Goal: Task Accomplishment & Management: Use online tool/utility

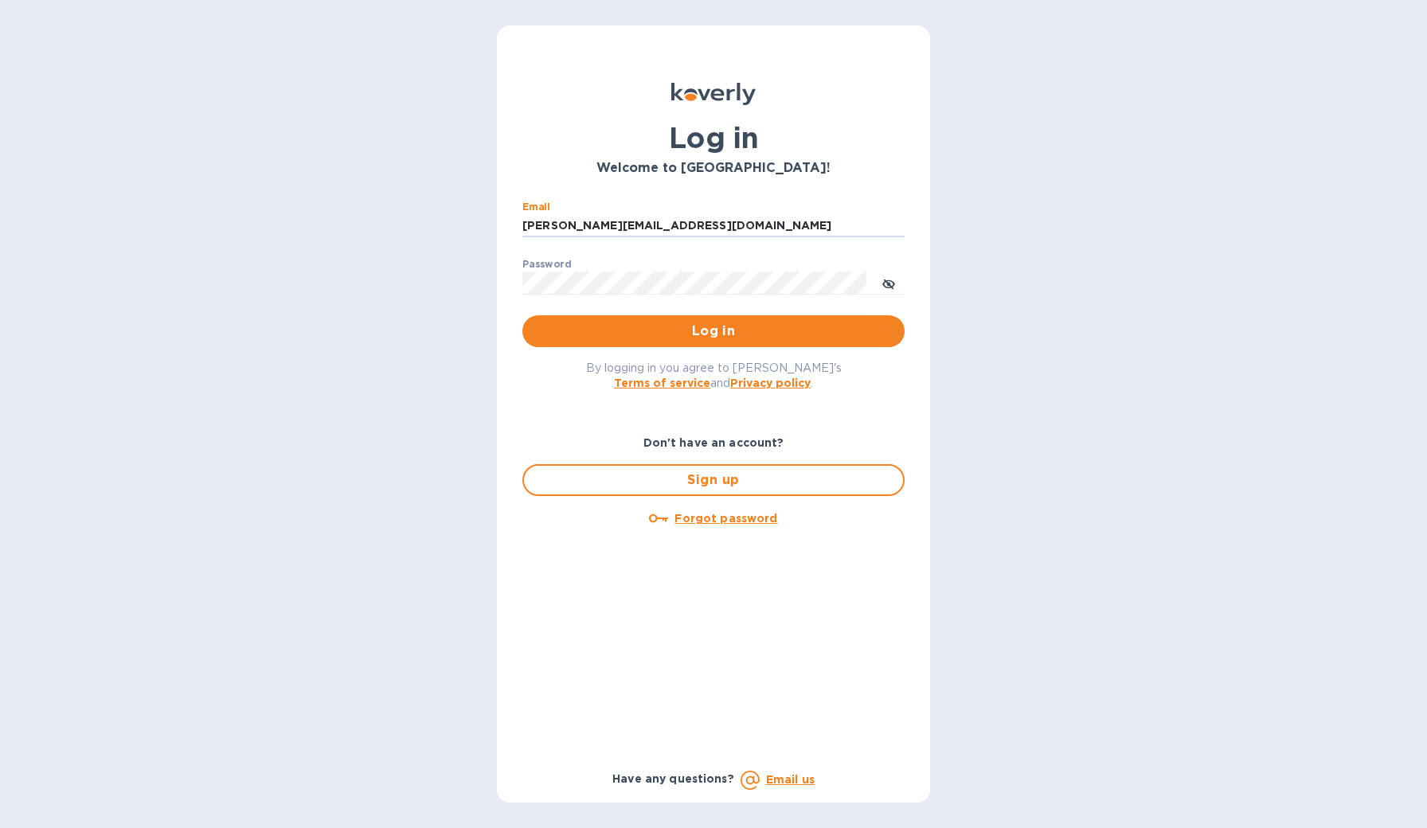
type input "[PERSON_NAME][EMAIL_ADDRESS][DOMAIN_NAME]"
click at [714, 331] on button "Log in" at bounding box center [713, 331] width 382 height 32
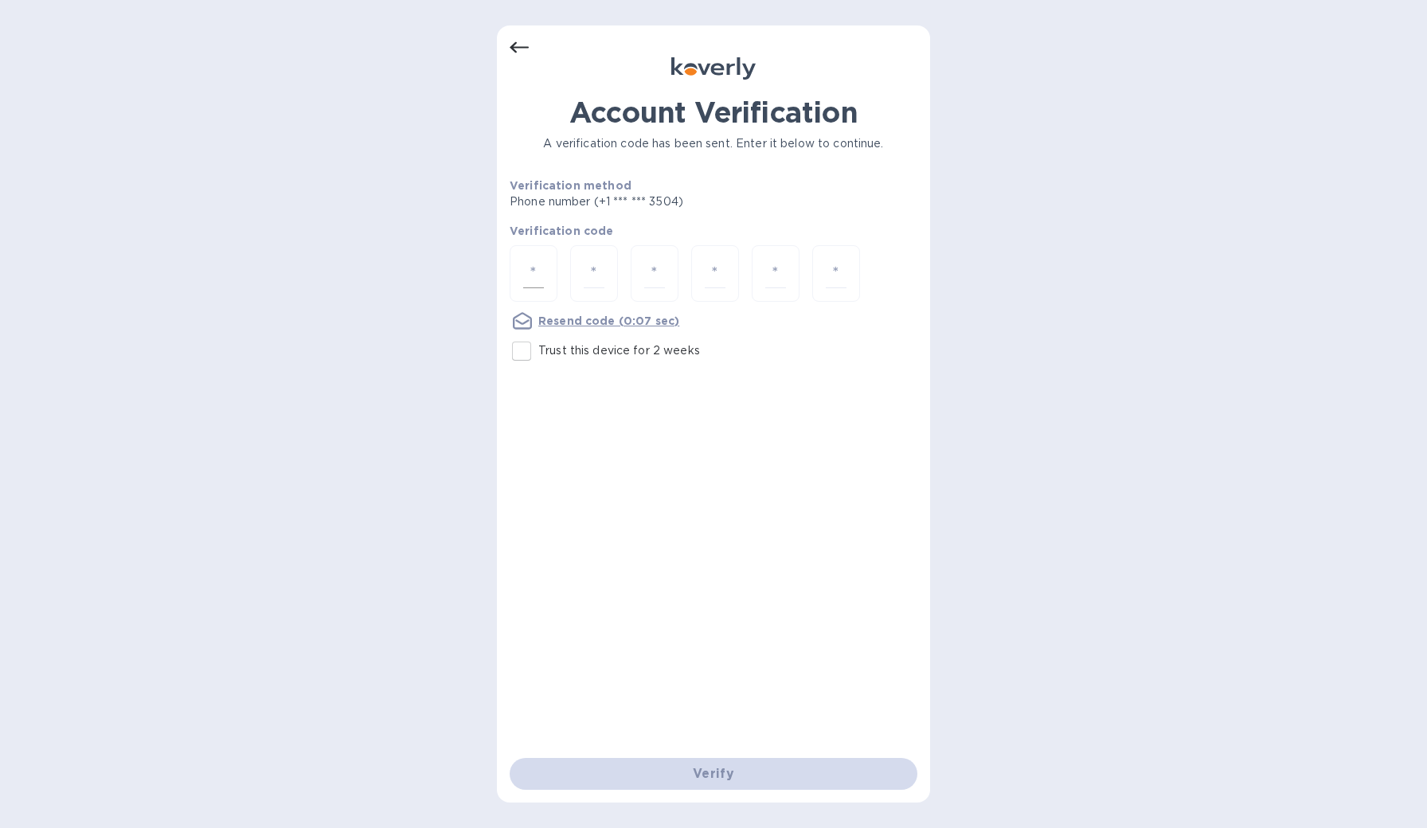
click at [535, 290] on div at bounding box center [534, 273] width 48 height 57
type input "1"
type input "4"
type input "5"
type input "7"
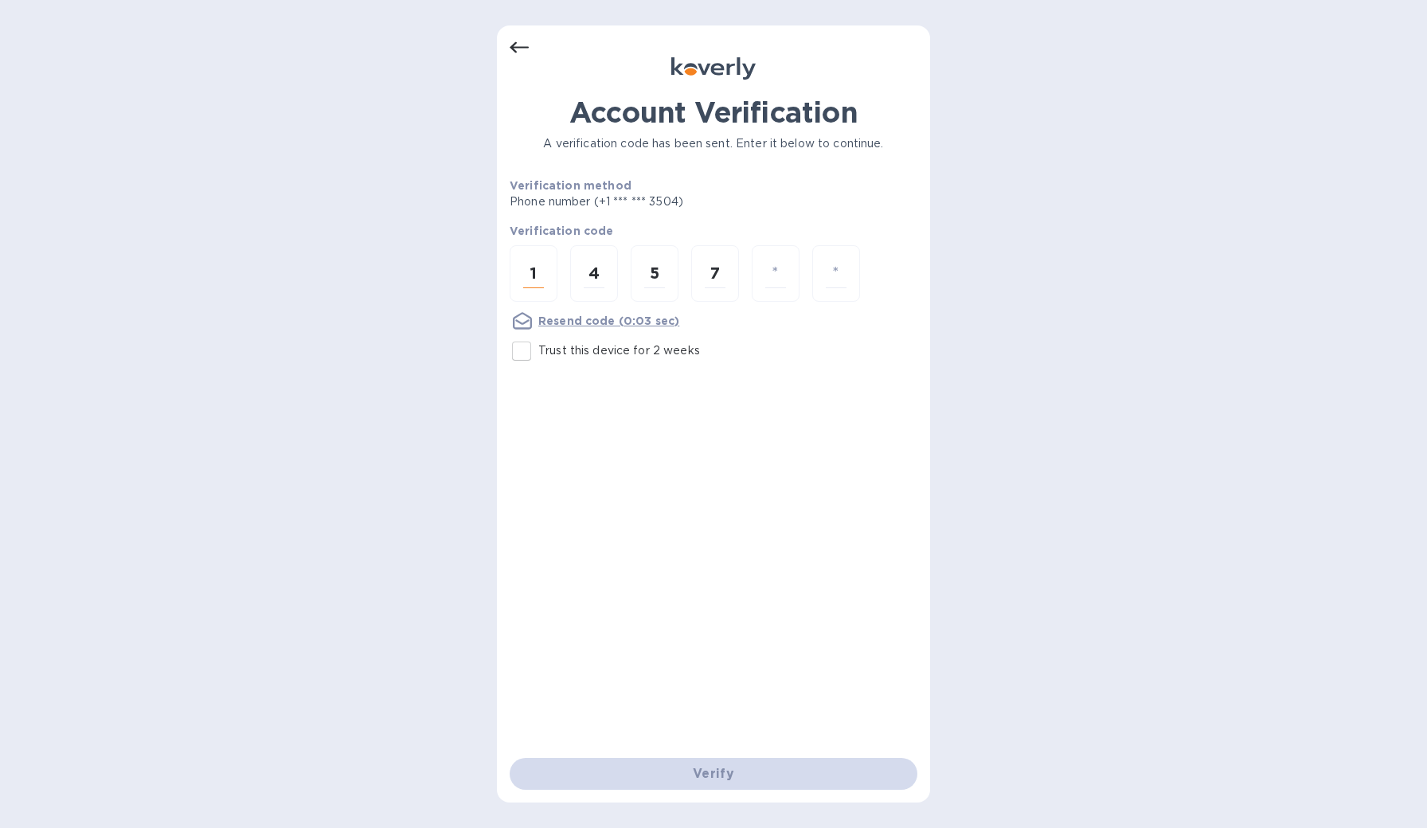
type input "2"
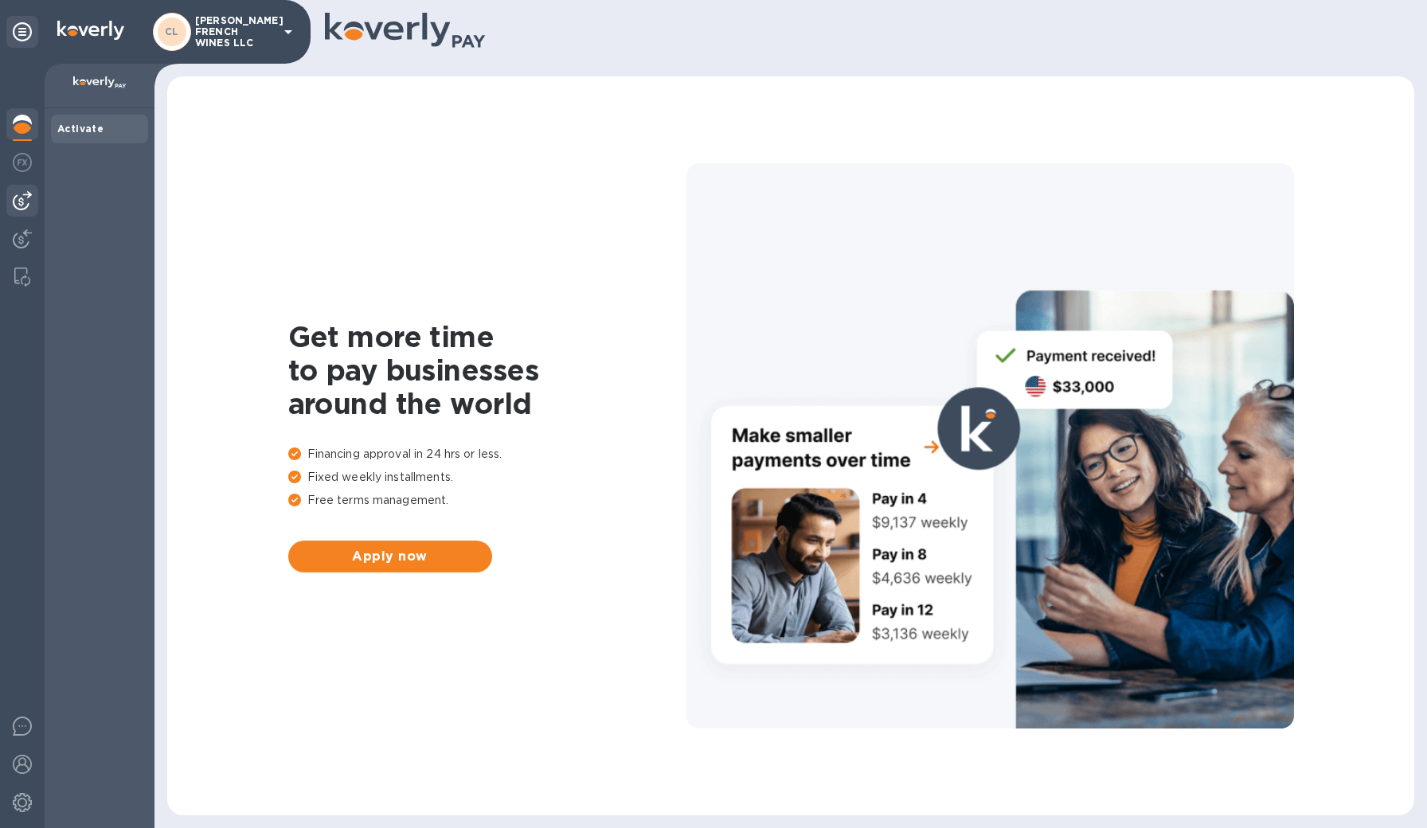
click at [19, 204] on img at bounding box center [22, 200] width 19 height 19
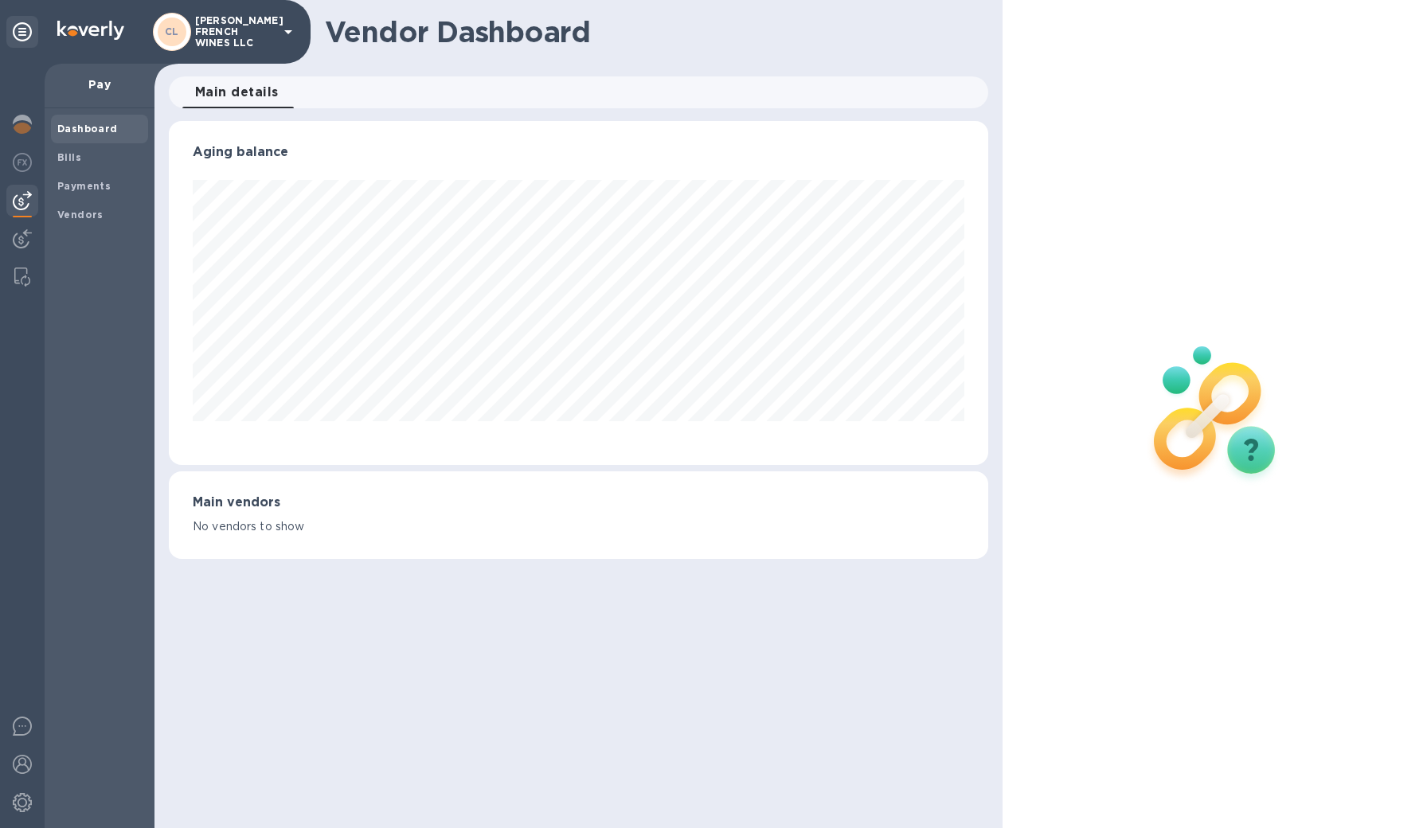
scroll to position [344, 820]
click at [63, 164] on div "Bills" at bounding box center [99, 157] width 97 height 29
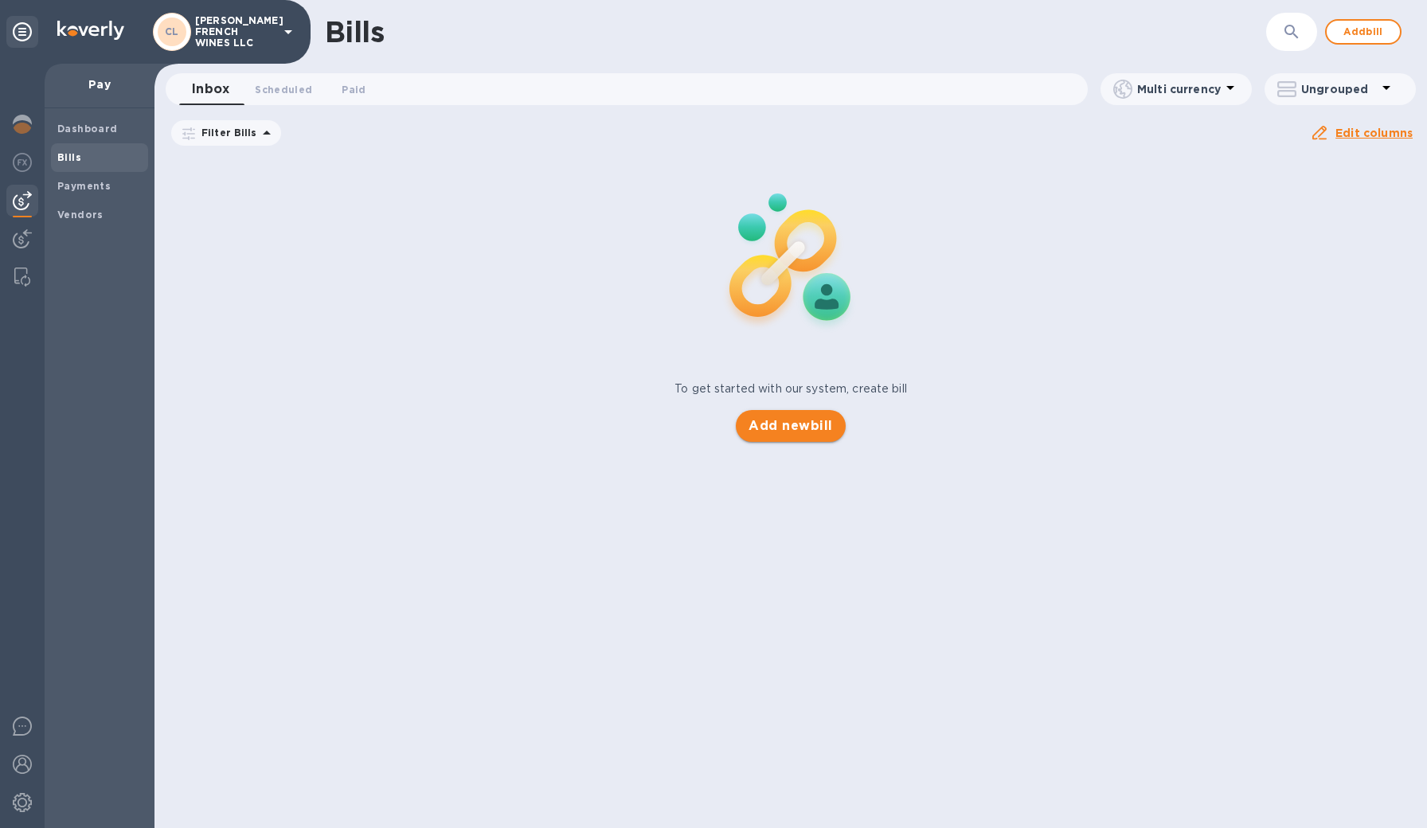
click at [784, 432] on span "Add new bill" at bounding box center [791, 426] width 84 height 19
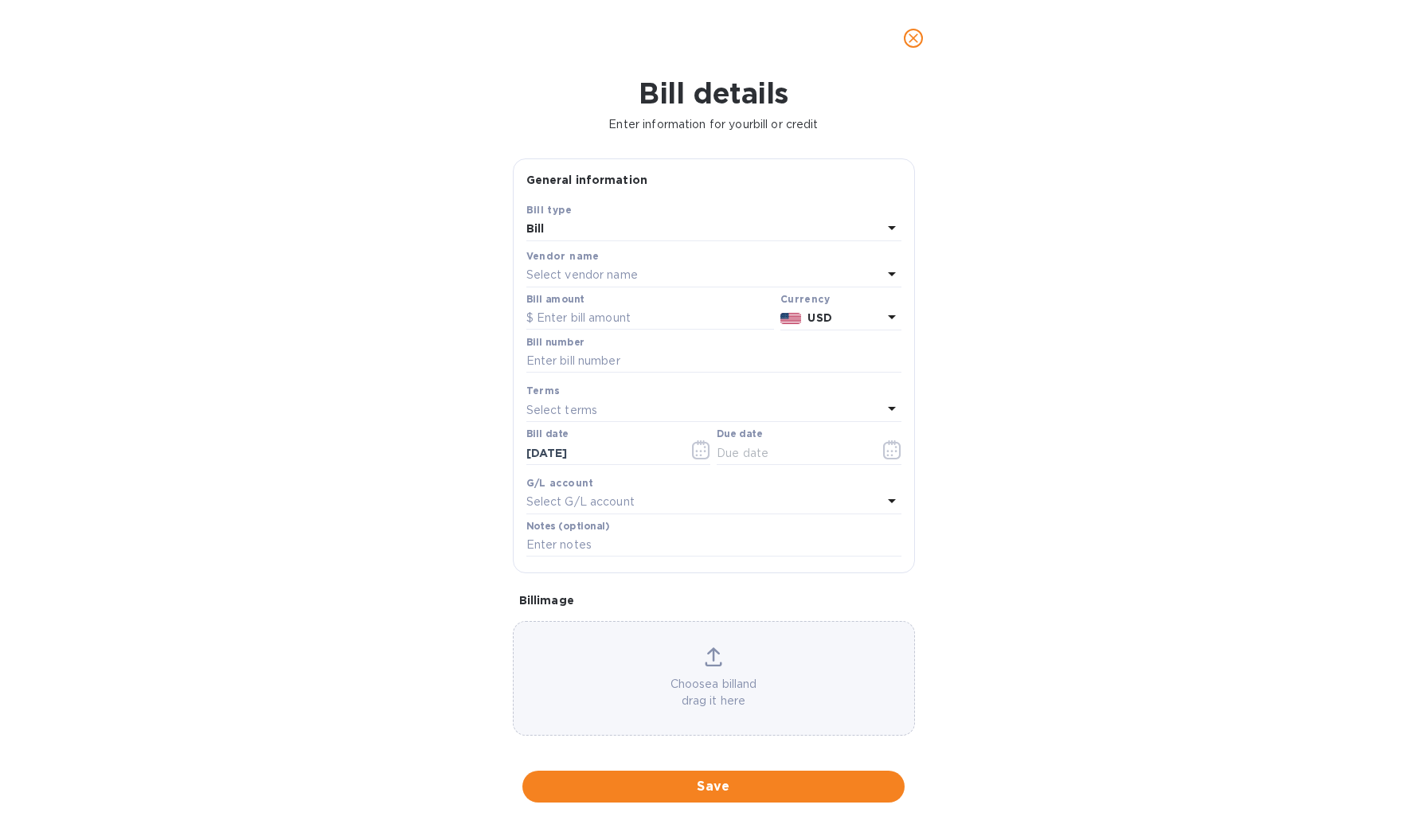
click at [608, 234] on div "Bill" at bounding box center [704, 229] width 356 height 22
click at [608, 234] on div "Bill type" at bounding box center [714, 237] width 337 height 15
click at [591, 260] on p "Bill" at bounding box center [707, 266] width 337 height 17
click at [596, 270] on p "Select vendor name" at bounding box center [582, 275] width 112 height 17
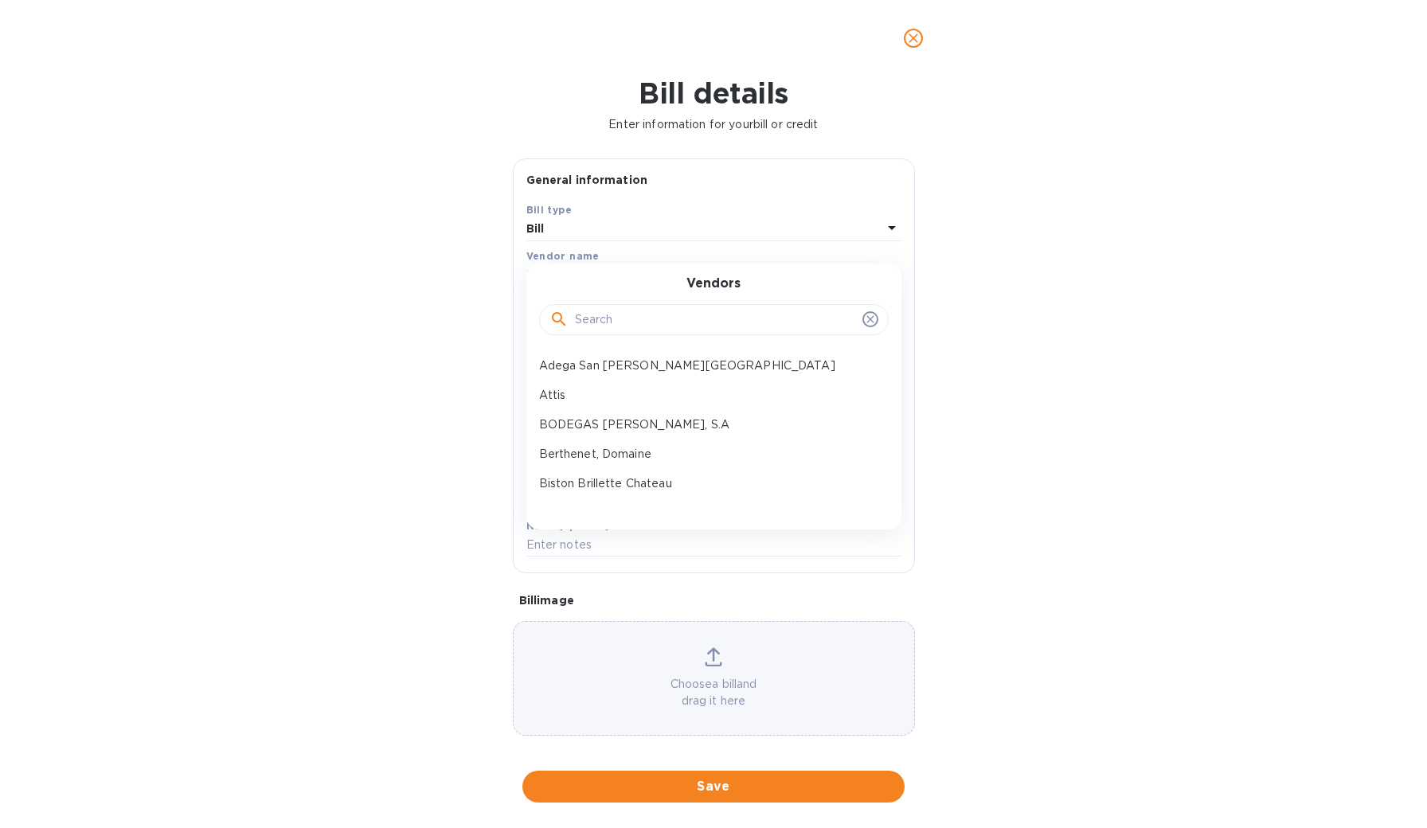
click at [616, 320] on input "text" at bounding box center [715, 320] width 281 height 24
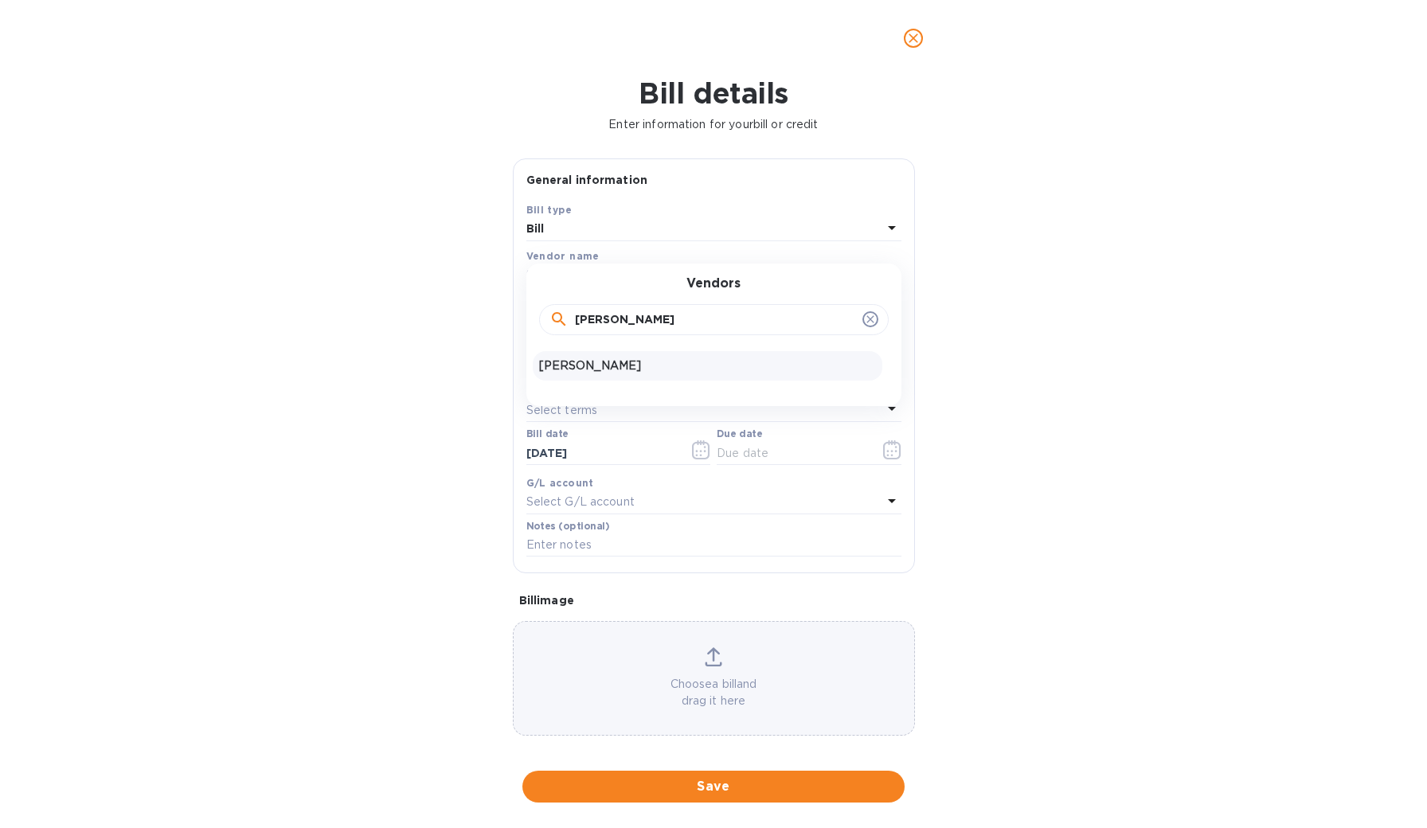
type input "[PERSON_NAME]"
click at [596, 371] on p "[PERSON_NAME]" at bounding box center [707, 366] width 337 height 17
click at [815, 317] on b "USD" at bounding box center [820, 317] width 24 height 13
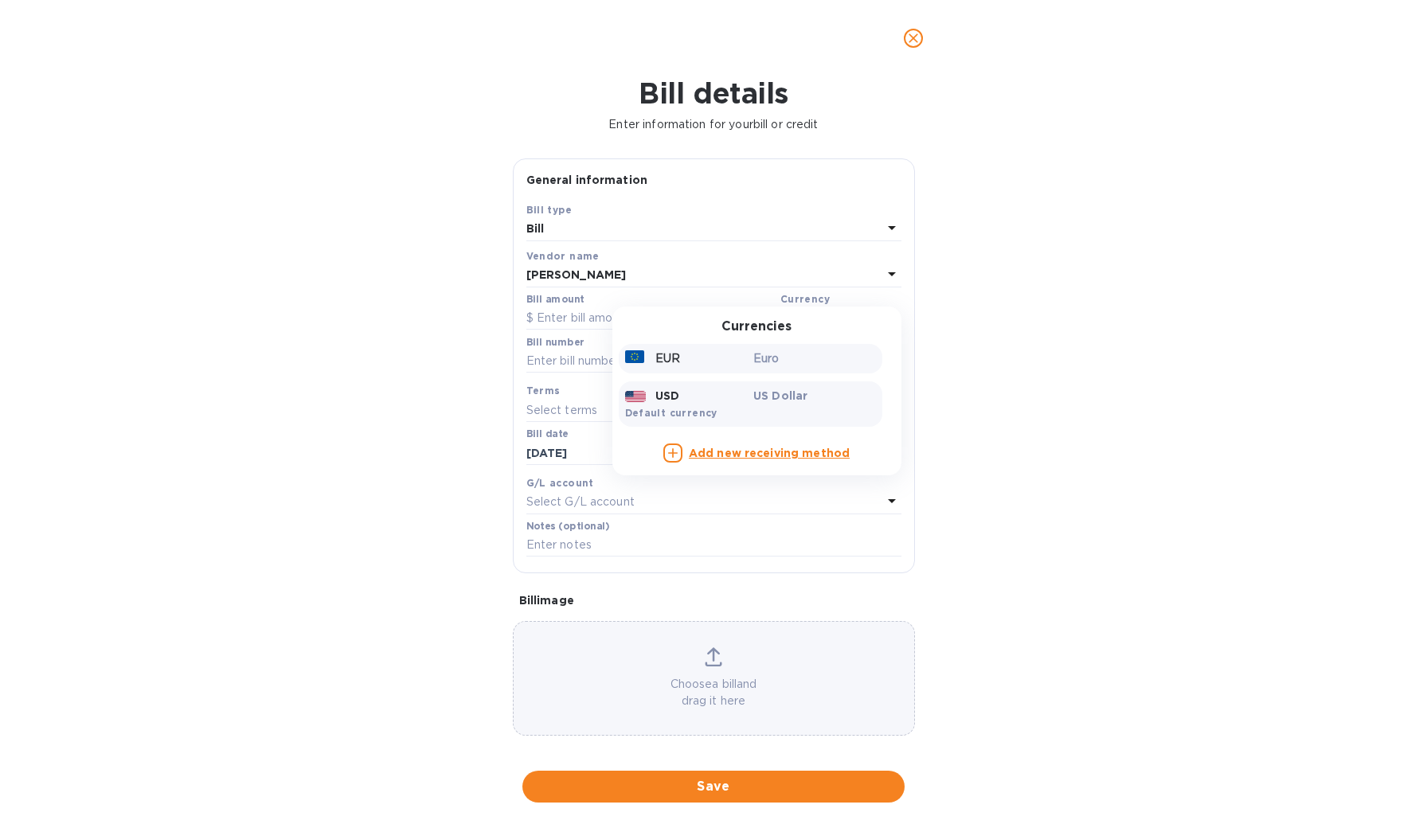
click at [765, 347] on div "Euro" at bounding box center [814, 358] width 129 height 23
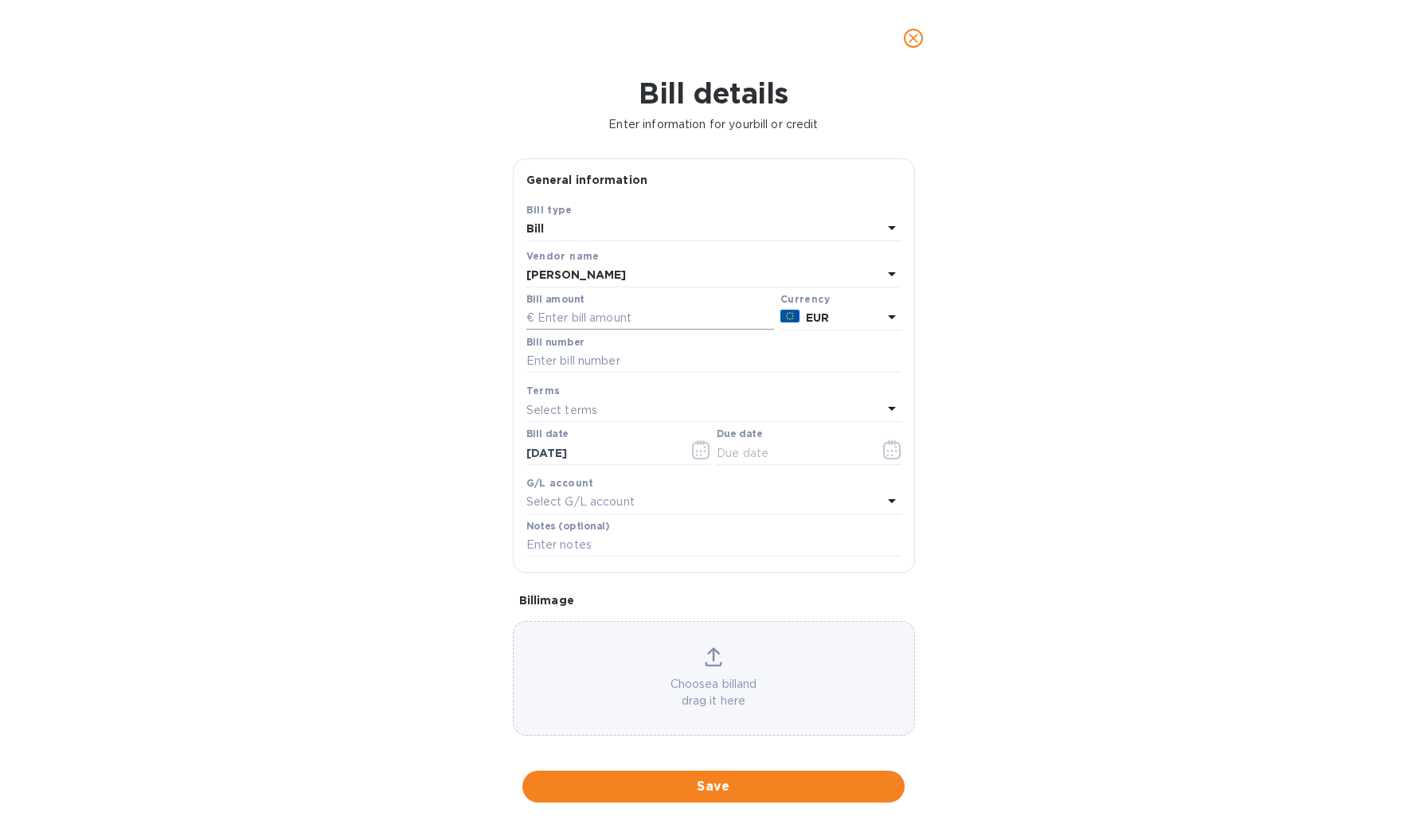
click at [592, 321] on input "text" at bounding box center [650, 319] width 248 height 24
type input "44,930.4"
click at [577, 362] on input "text" at bounding box center [713, 362] width 375 height 24
type input "Facture No. 20250645"
click at [782, 449] on input "text" at bounding box center [792, 453] width 151 height 24
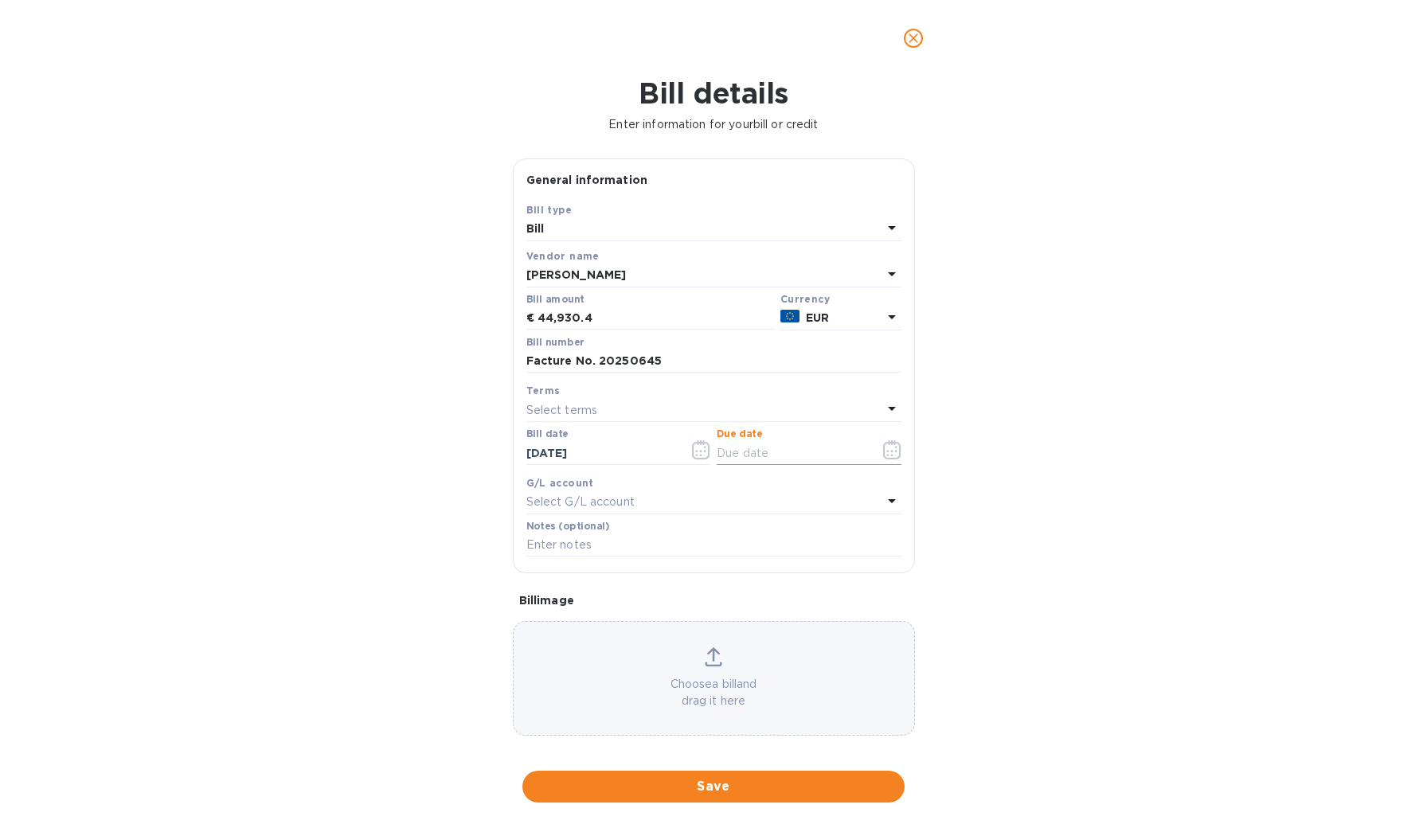
click at [883, 451] on icon "button" at bounding box center [892, 449] width 18 height 19
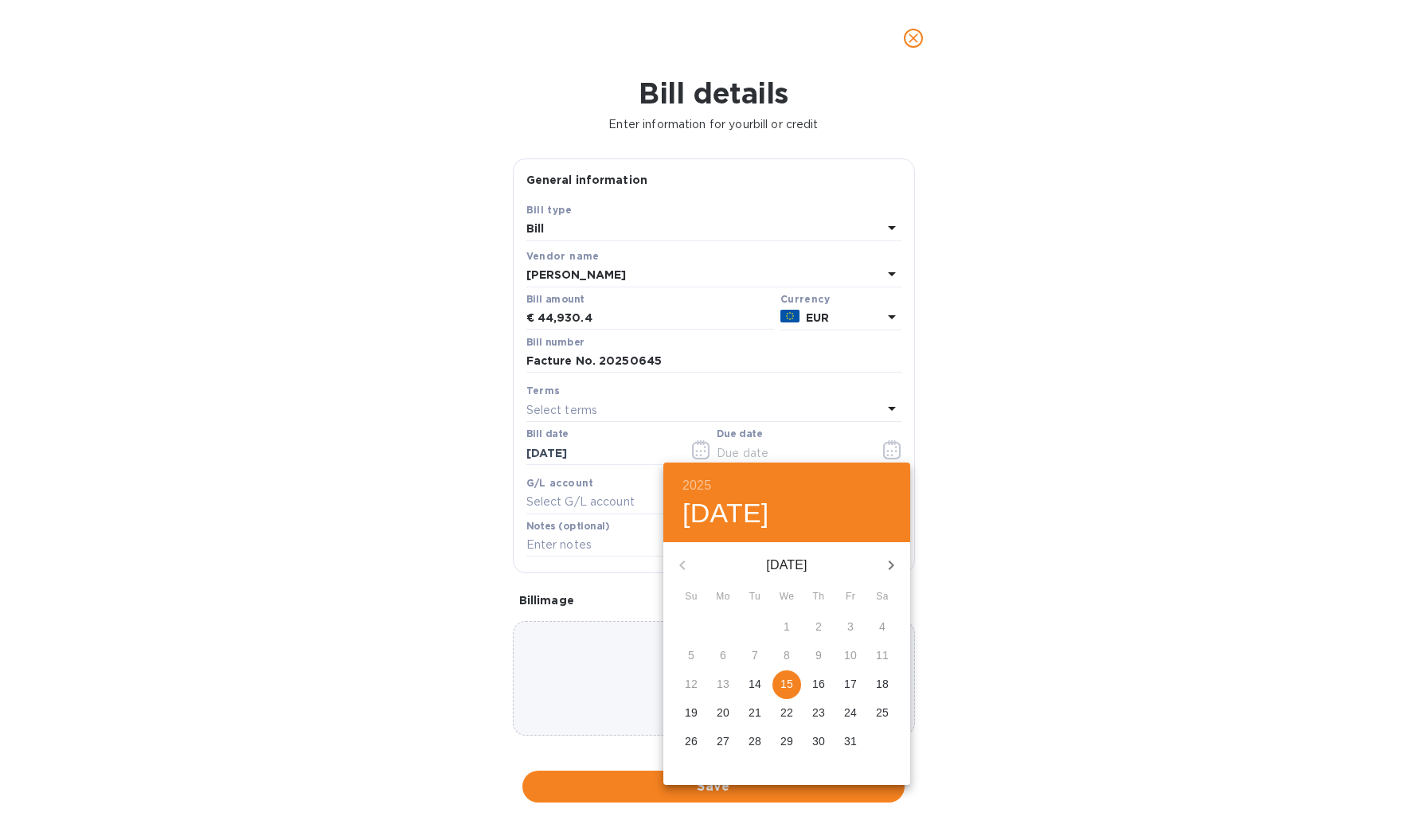
click at [822, 685] on p "16" at bounding box center [818, 684] width 13 height 16
type input "[DATE]"
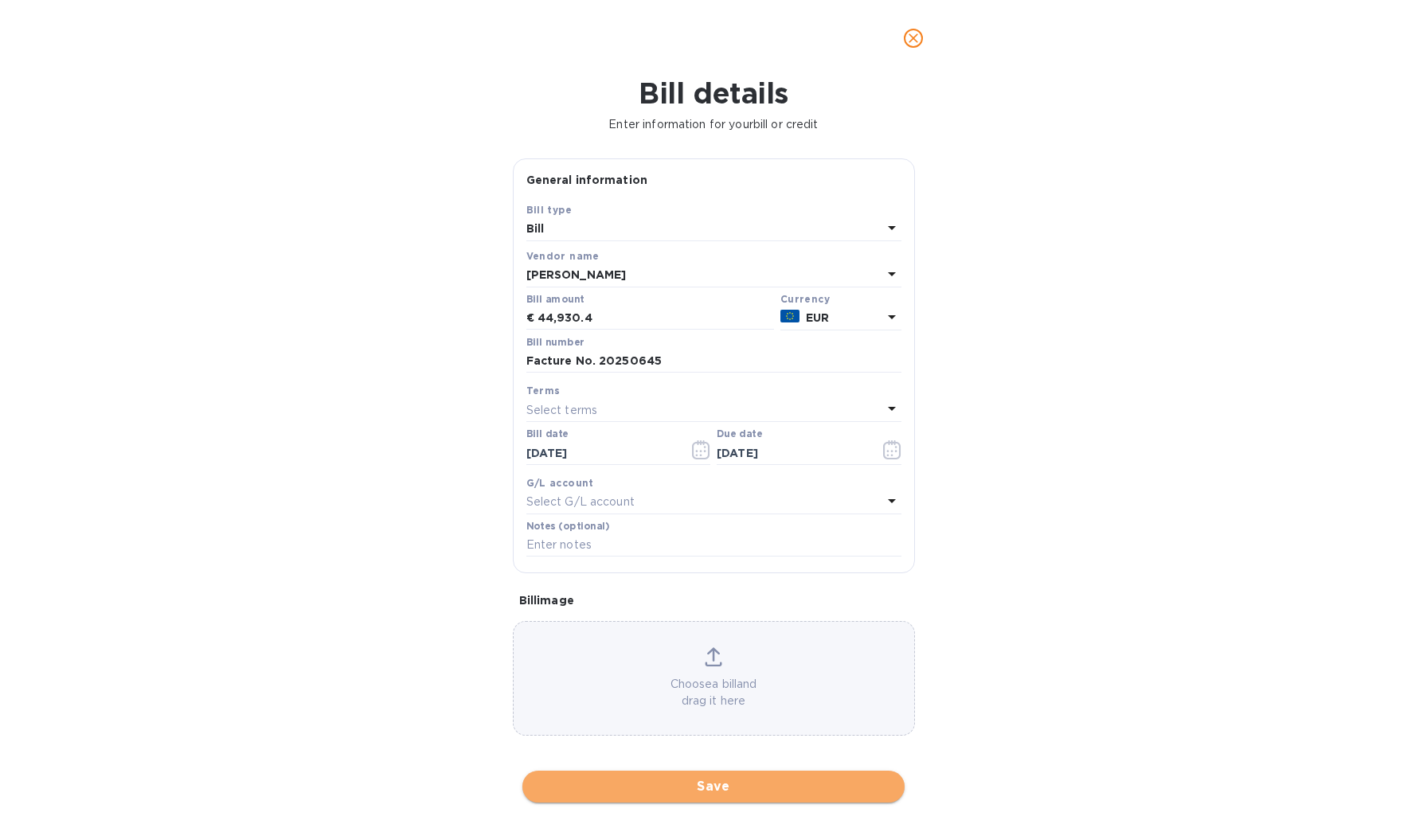
click at [724, 777] on span "Save" at bounding box center [713, 786] width 357 height 19
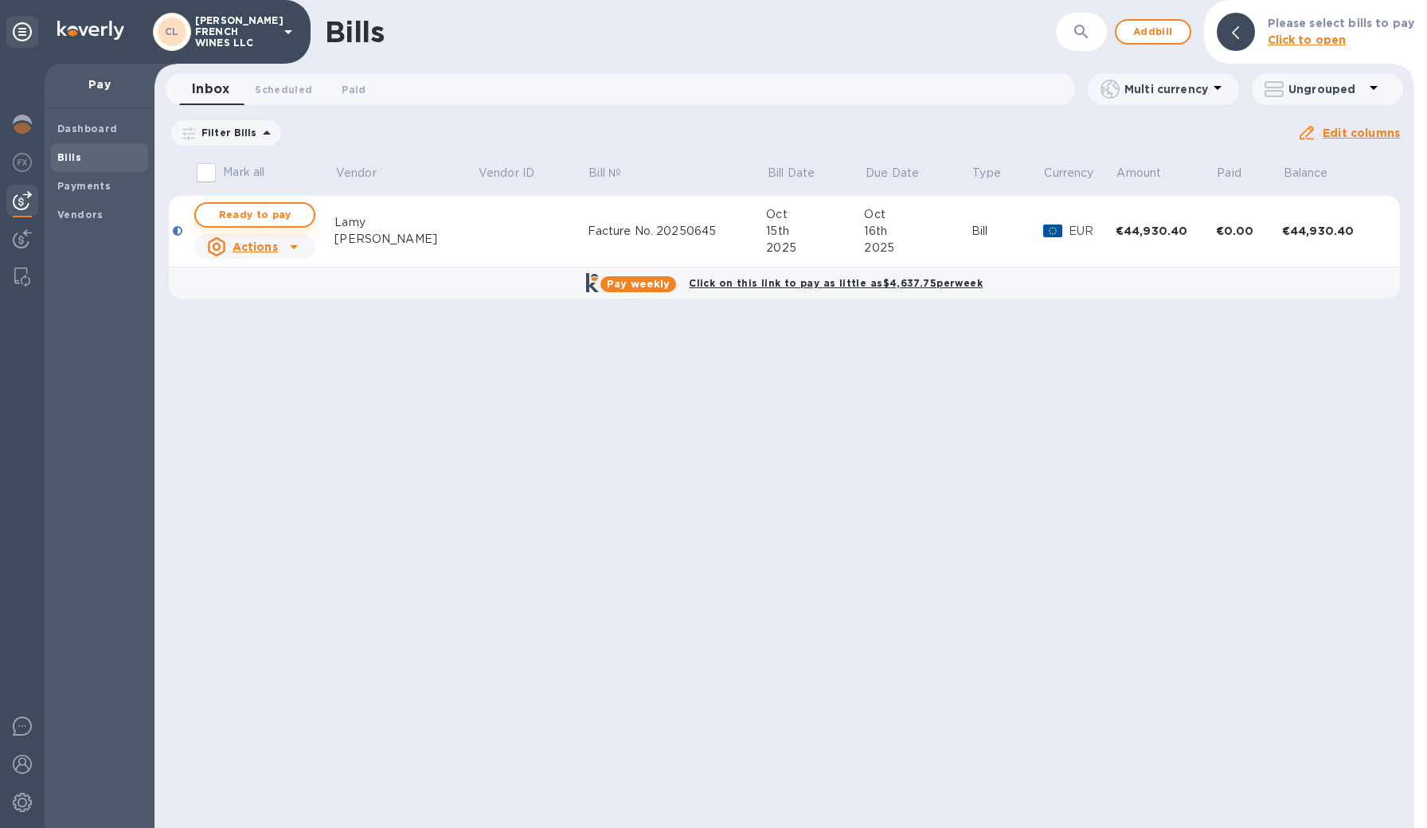
click at [254, 223] on span "Ready to pay" at bounding box center [255, 214] width 92 height 19
checkbox input "true"
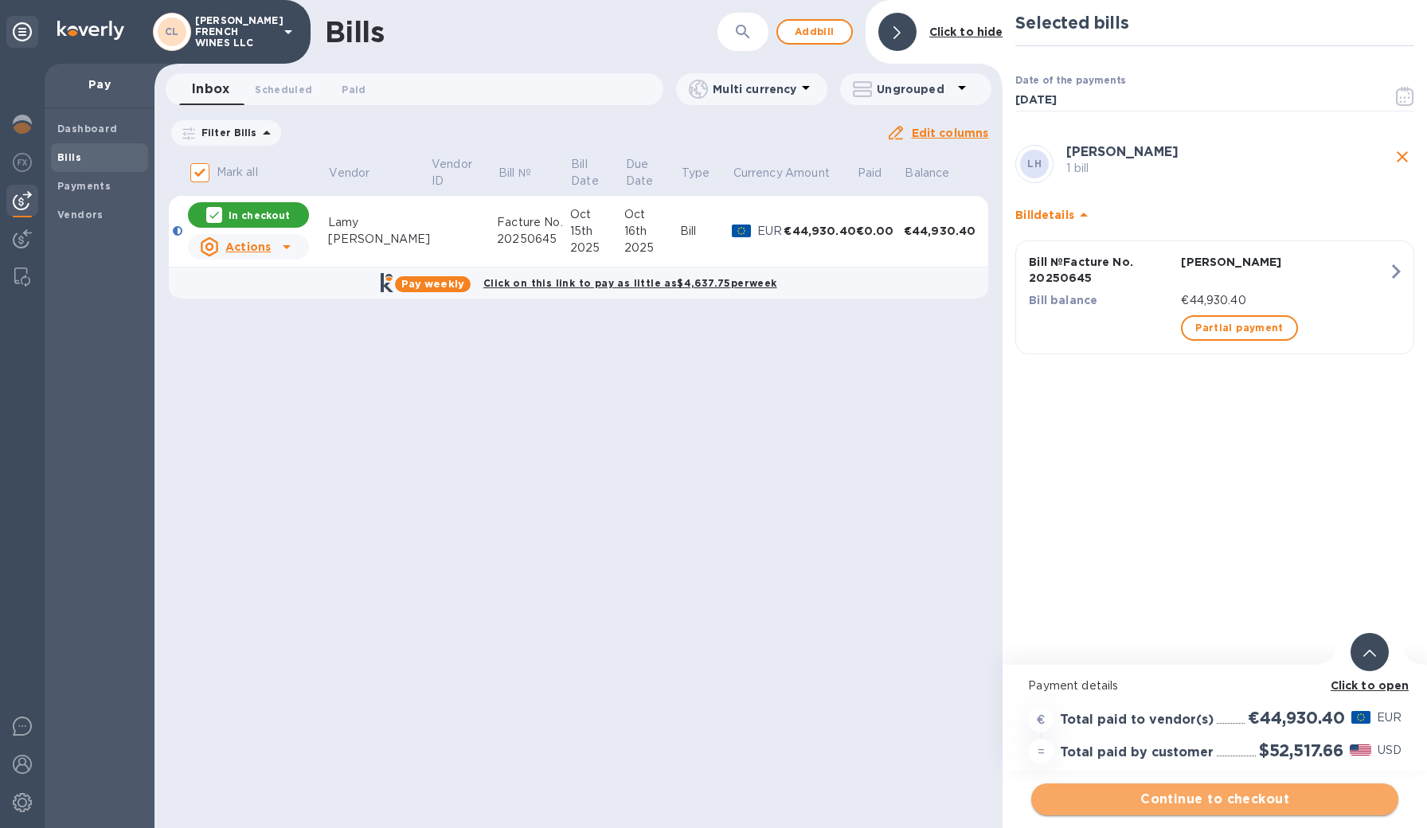
click at [1172, 797] on span "Continue to checkout" at bounding box center [1215, 799] width 342 height 19
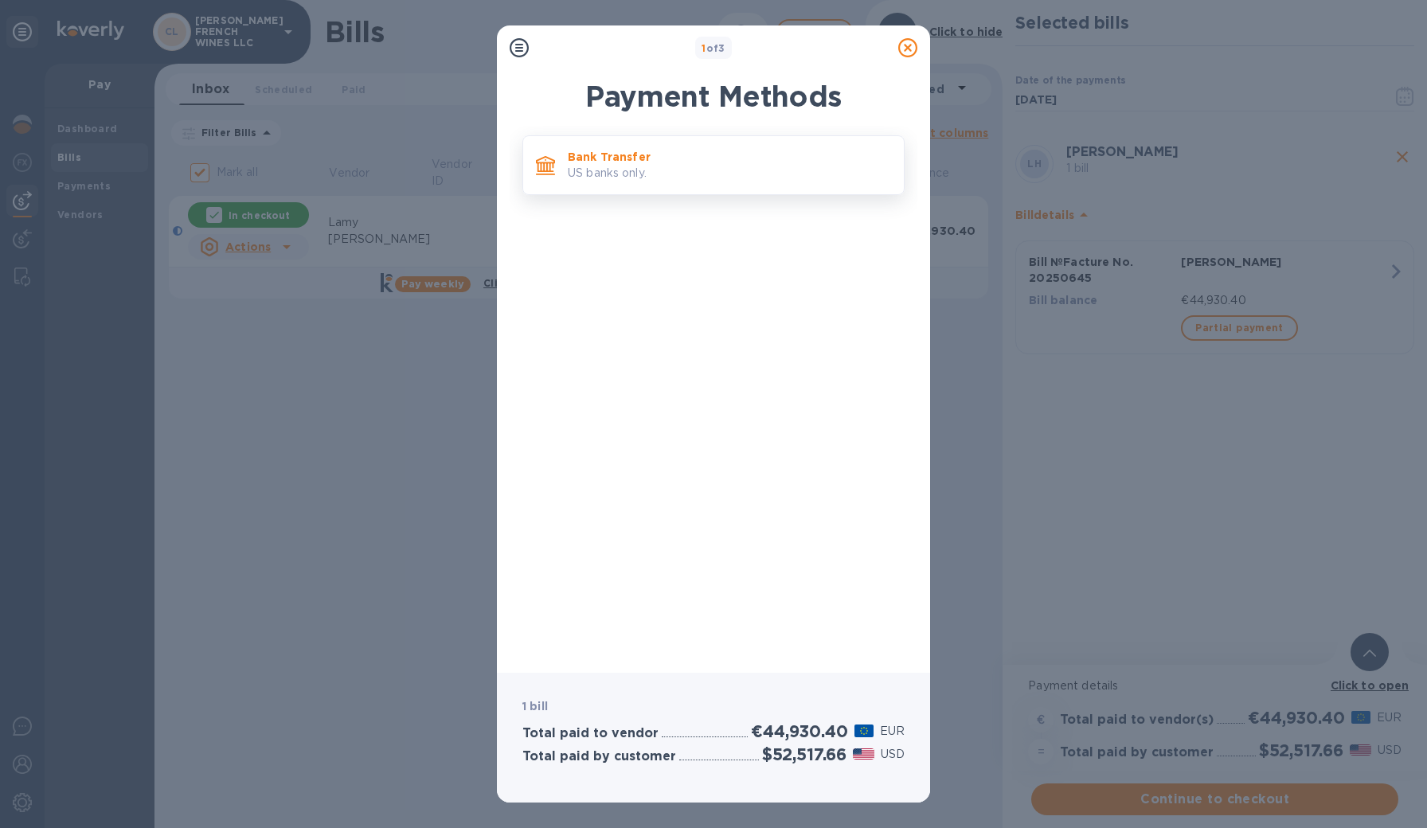
click at [637, 178] on p "US banks only." at bounding box center [729, 173] width 323 height 17
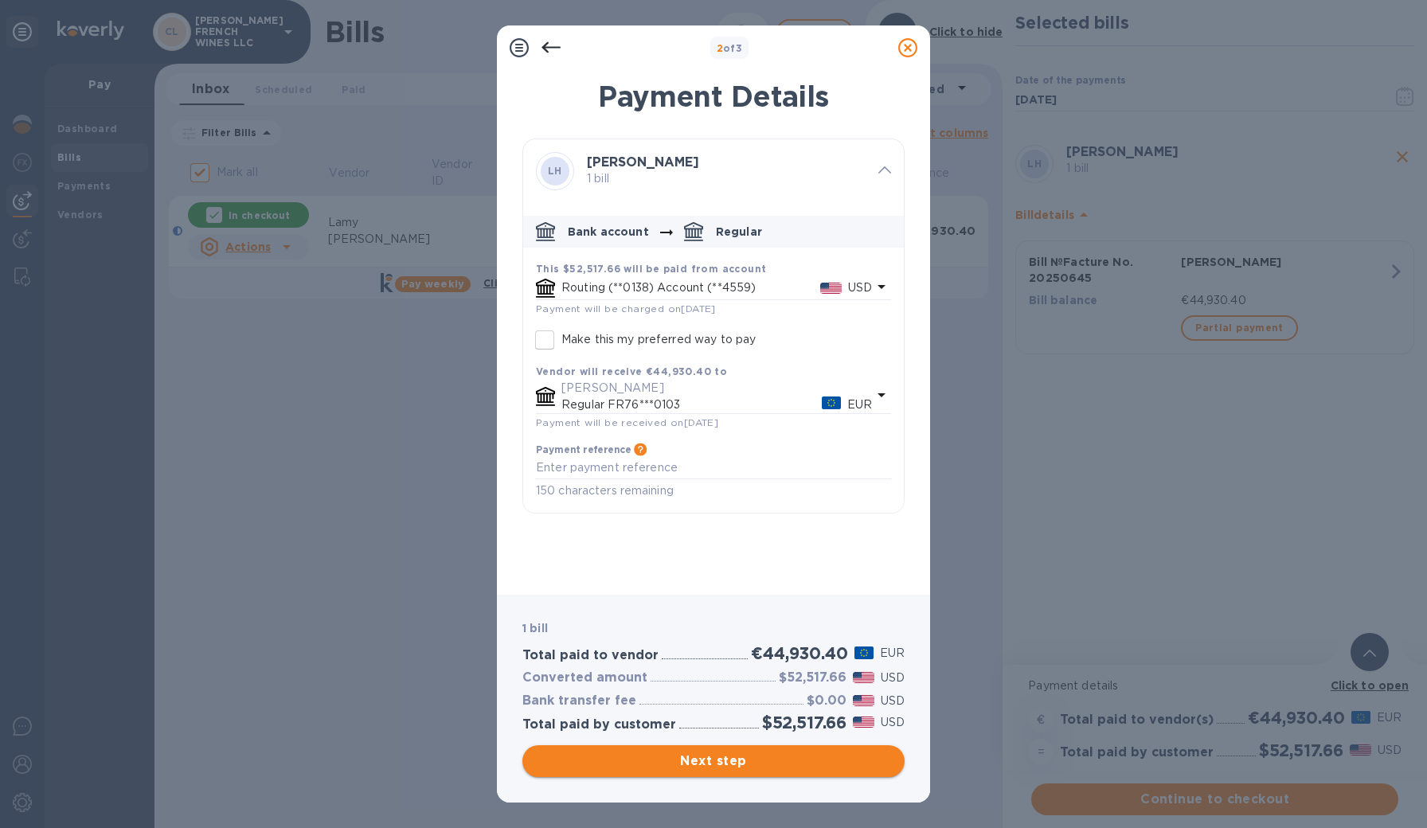
click at [723, 760] on span "Next step" at bounding box center [713, 761] width 357 height 19
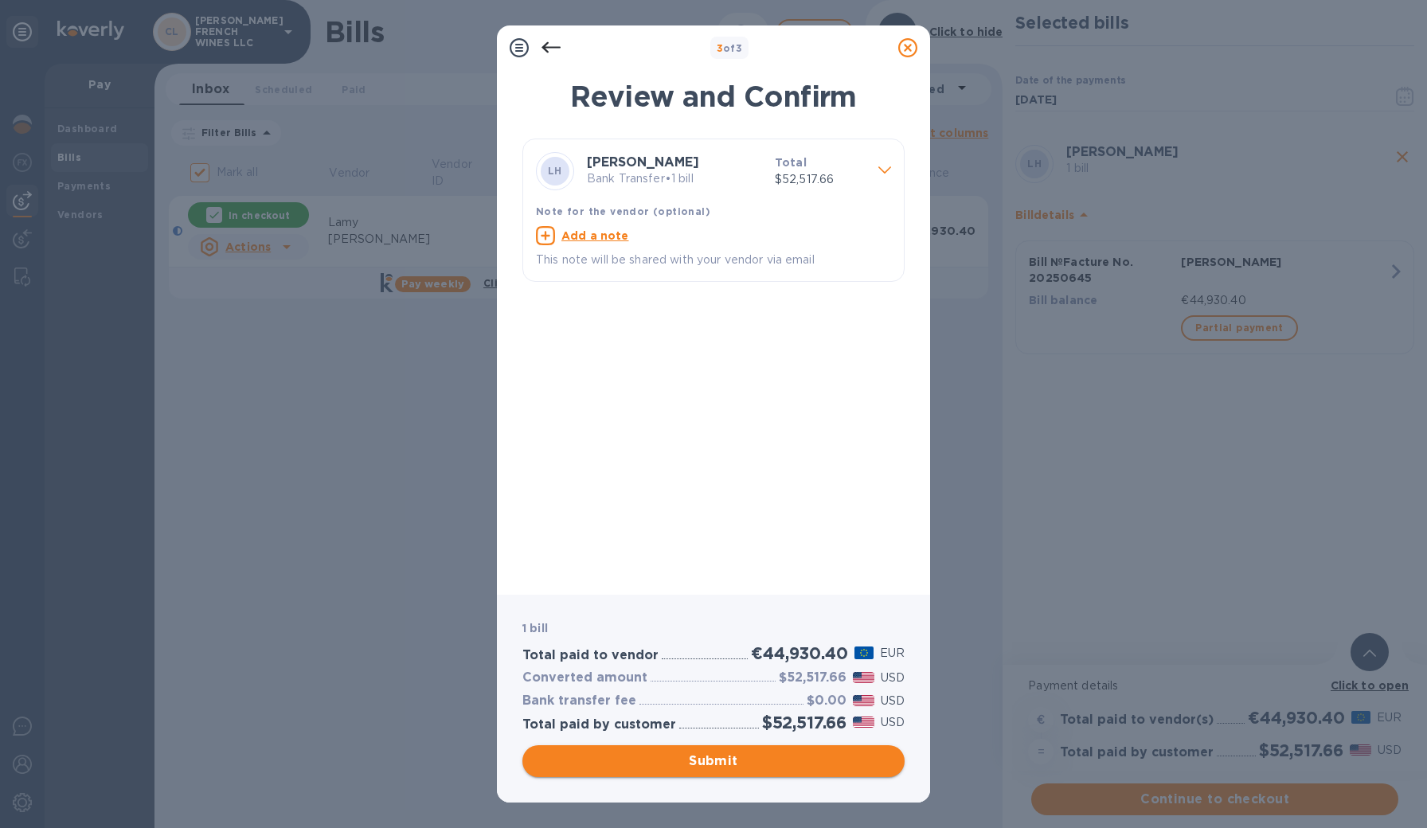
click at [704, 767] on span "Submit" at bounding box center [713, 761] width 357 height 19
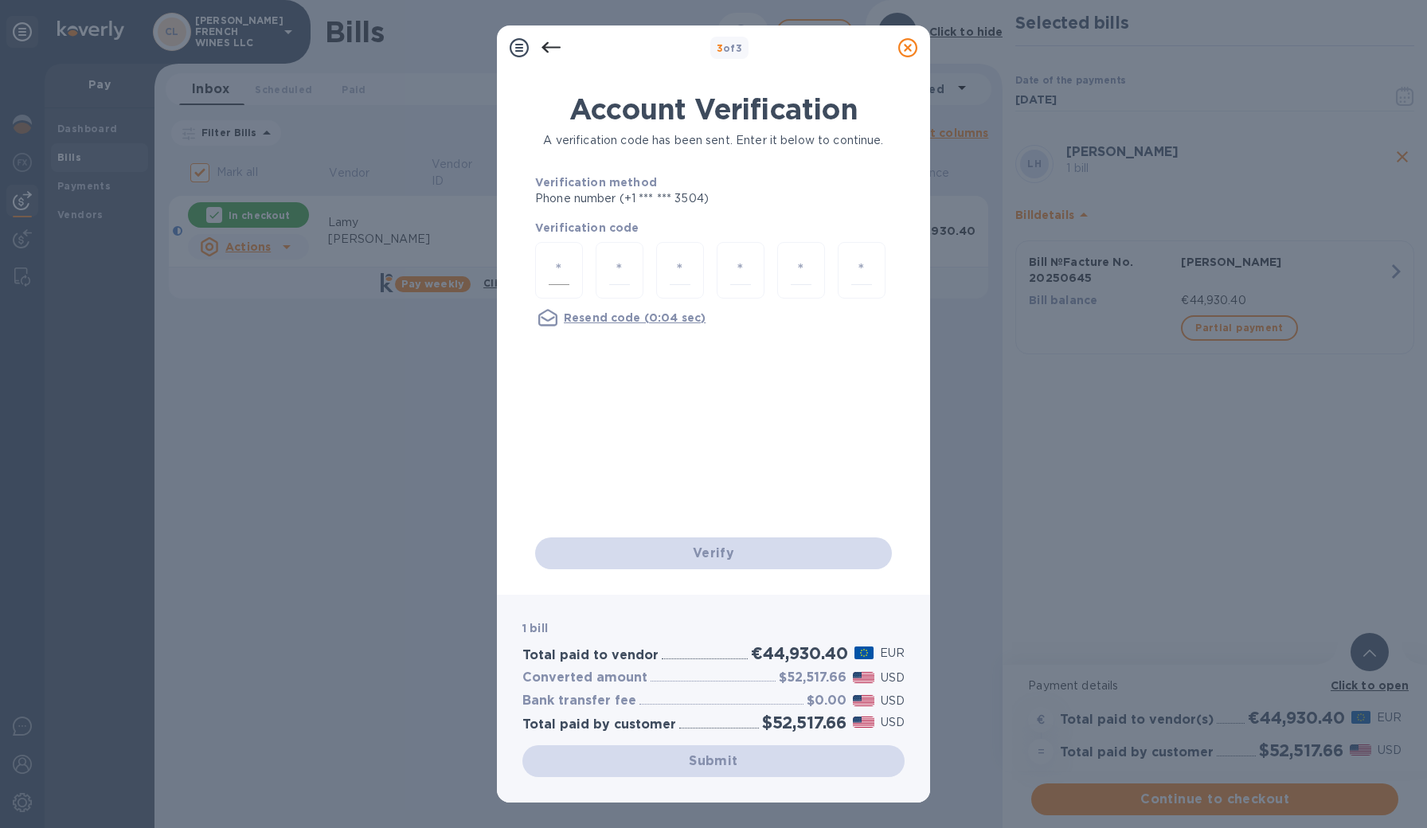
click at [566, 268] on input "number" at bounding box center [559, 270] width 21 height 29
type input "4"
type input "3"
type input "4"
type input "3"
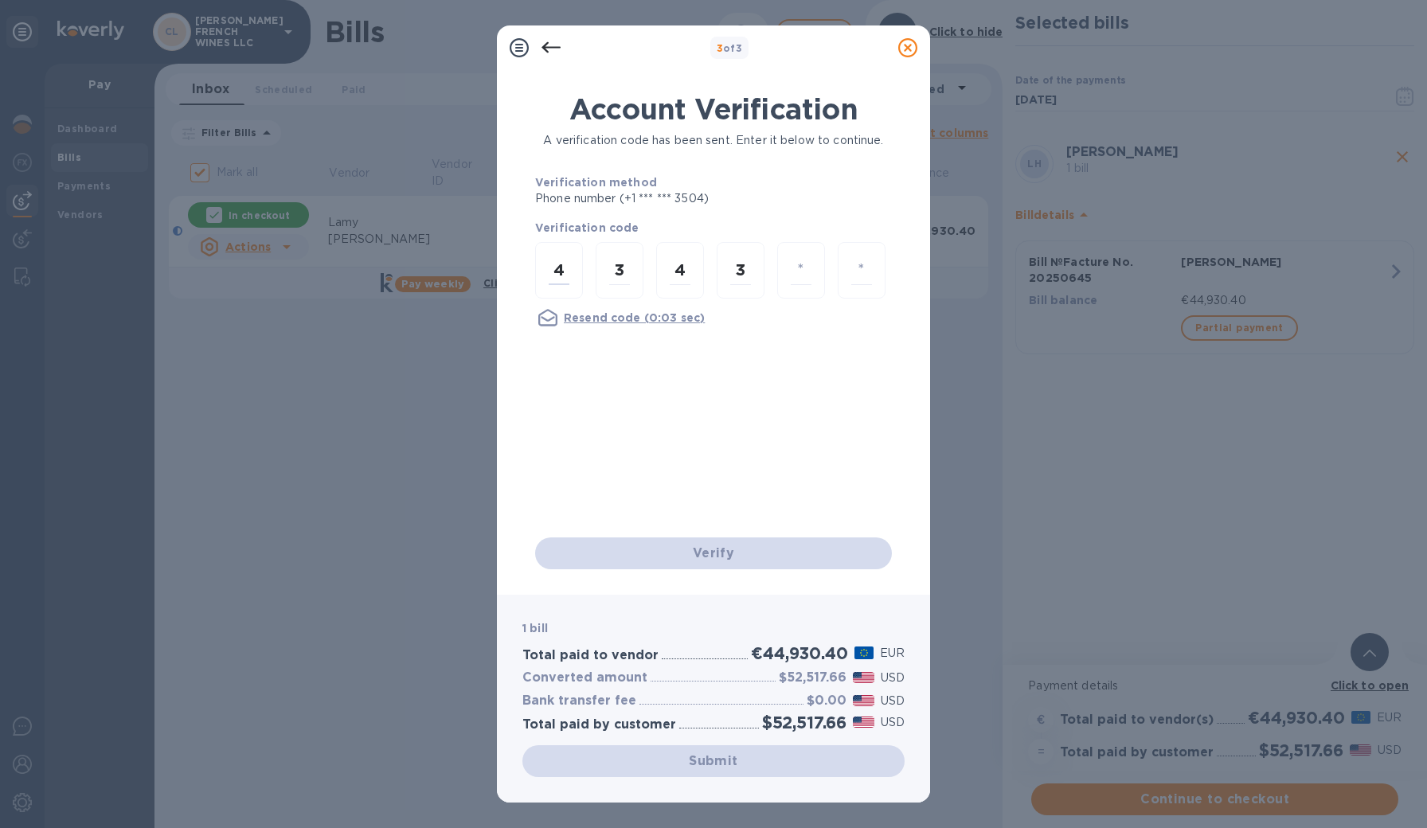
type input "6"
type input "1"
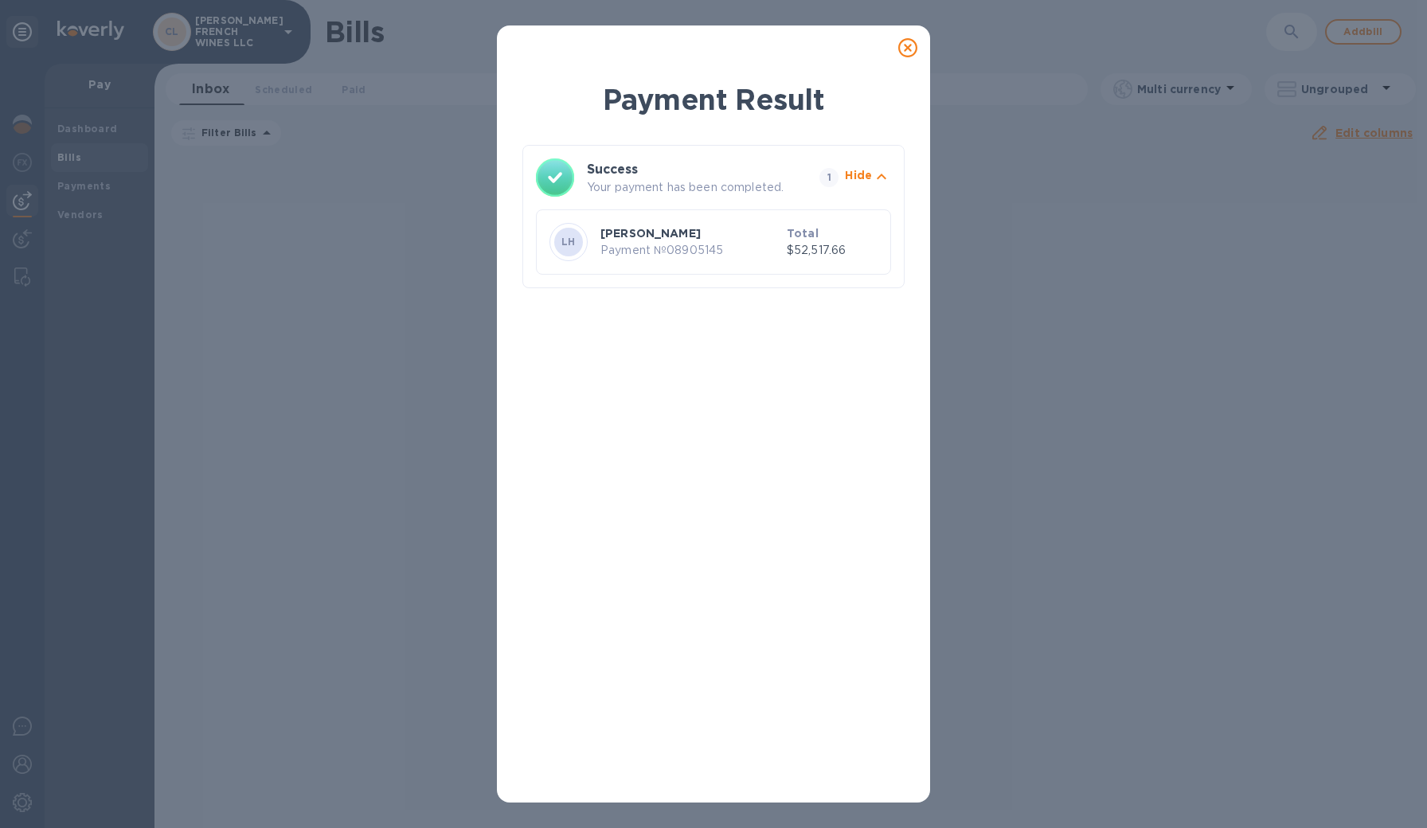
click at [658, 229] on p "[PERSON_NAME]" at bounding box center [691, 233] width 180 height 16
click at [907, 53] on icon at bounding box center [907, 47] width 19 height 19
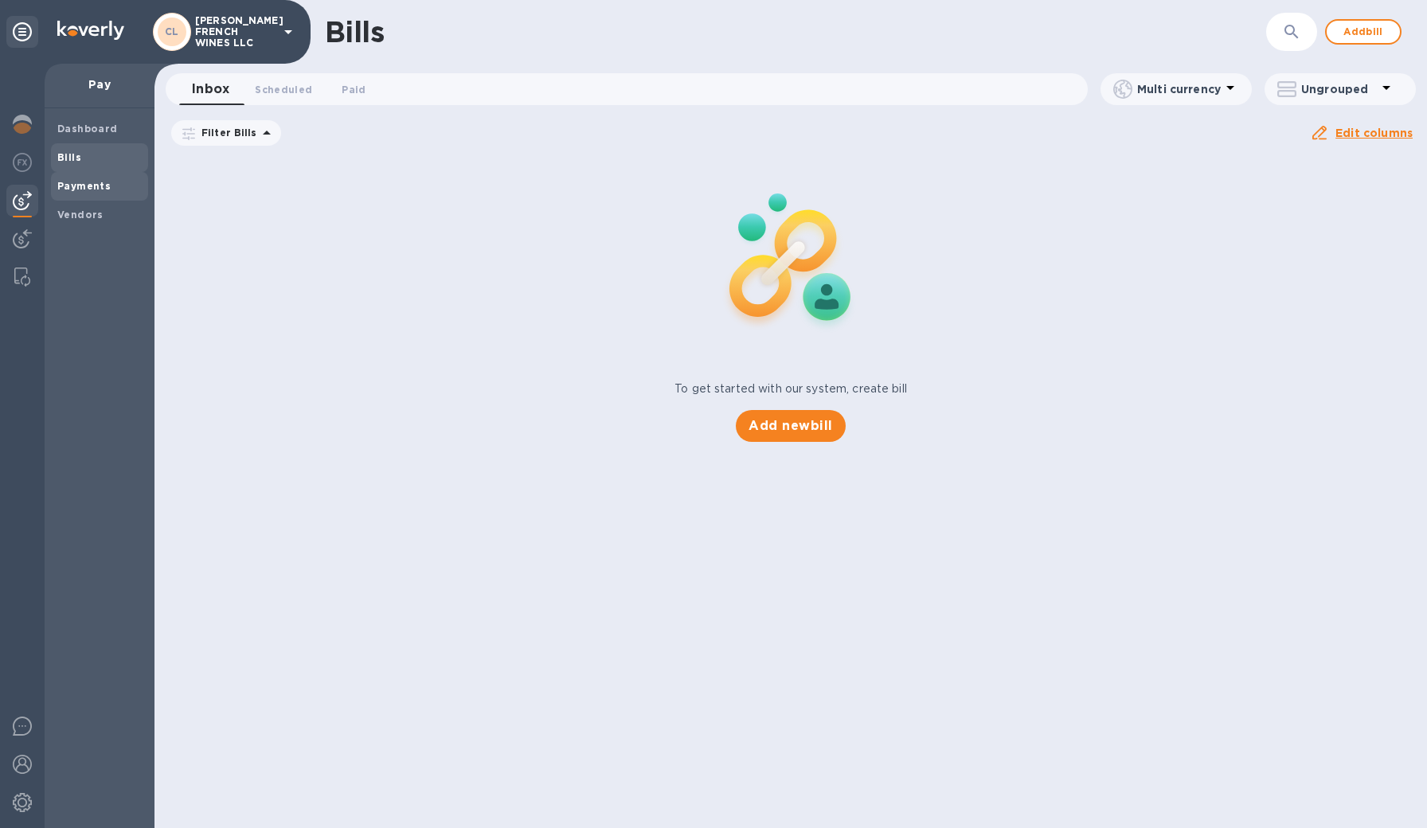
click at [73, 182] on b "Payments" at bounding box center [83, 186] width 53 height 12
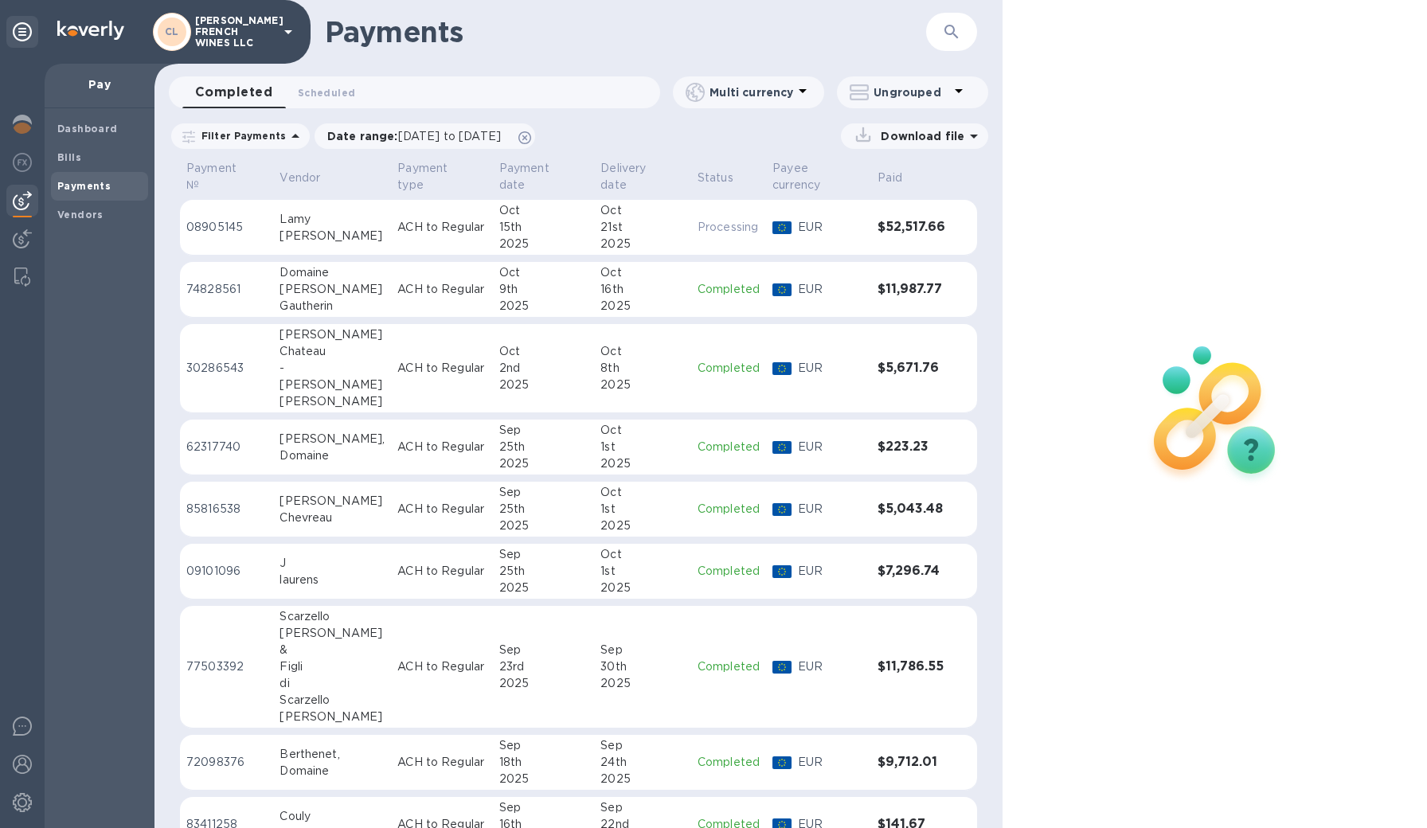
click at [325, 230] on div "[PERSON_NAME]" at bounding box center [332, 236] width 105 height 17
